Goal: Task Accomplishment & Management: Manage account settings

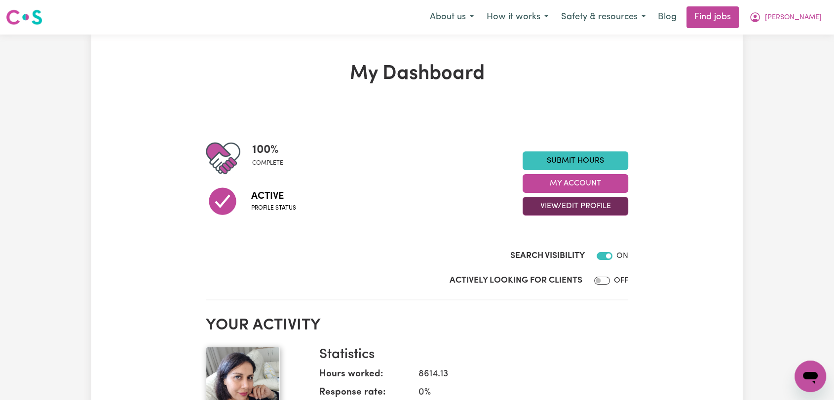
click at [560, 211] on button "View/Edit Profile" at bounding box center [576, 206] width 106 height 19
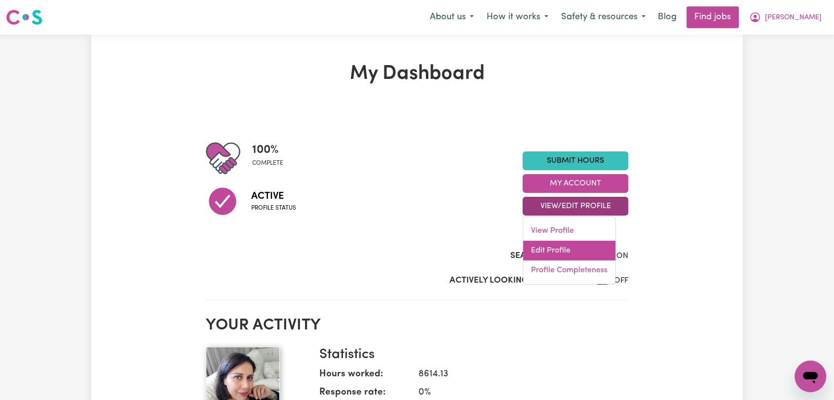
click at [568, 245] on link "Edit Profile" at bounding box center [569, 251] width 92 height 20
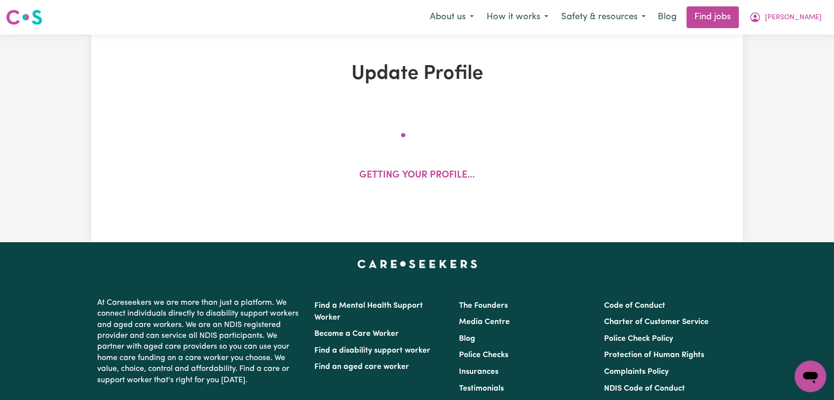
select select "[DEMOGRAPHIC_DATA]"
select select "[DEMOGRAPHIC_DATA] Citizen"
select select "Studying a healthcare related degree or qualification"
select select "55"
select select "70"
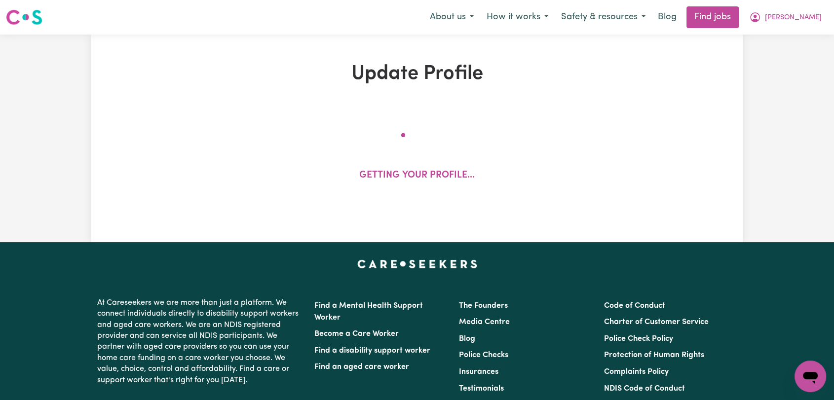
select select "85"
select select "110"
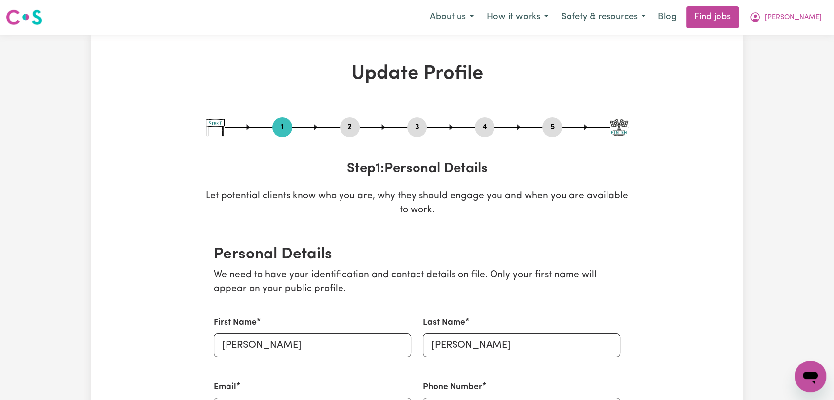
click at [347, 127] on button "2" at bounding box center [350, 127] width 20 height 13
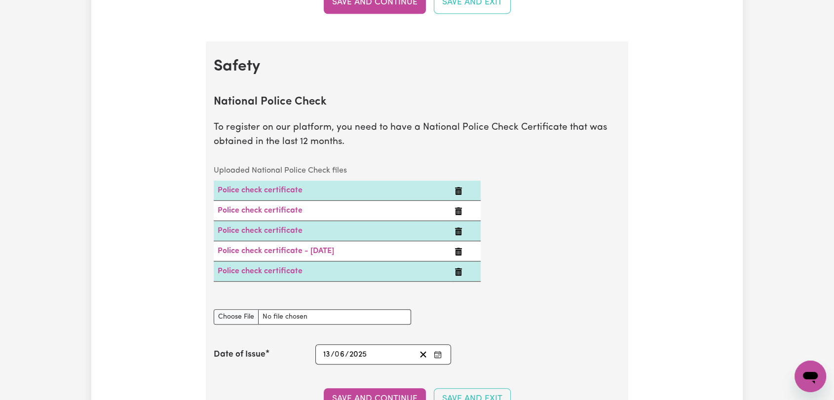
scroll to position [713, 0]
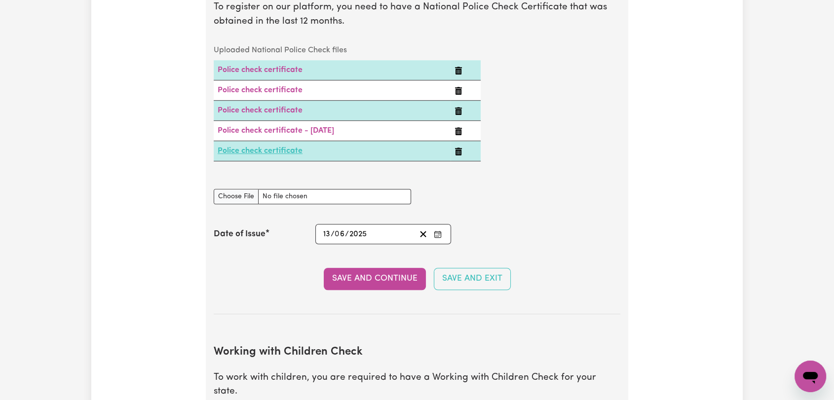
click at [287, 147] on link "Police check certificate" at bounding box center [260, 151] width 85 height 8
